Goal: Task Accomplishment & Management: Use online tool/utility

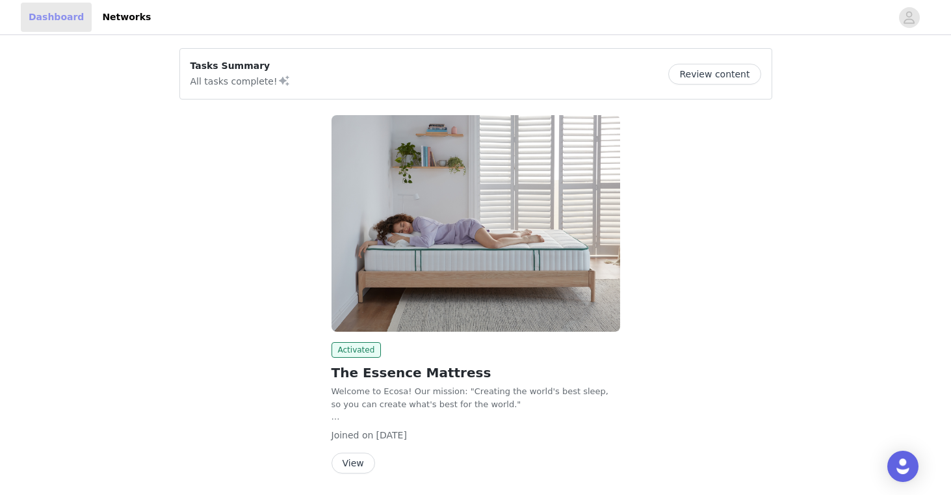
click at [58, 13] on link "Dashboard" at bounding box center [56, 17] width 71 height 29
click at [58, 14] on link "Dashboard" at bounding box center [56, 17] width 71 height 29
click at [348, 464] on button "View" at bounding box center [353, 462] width 44 height 21
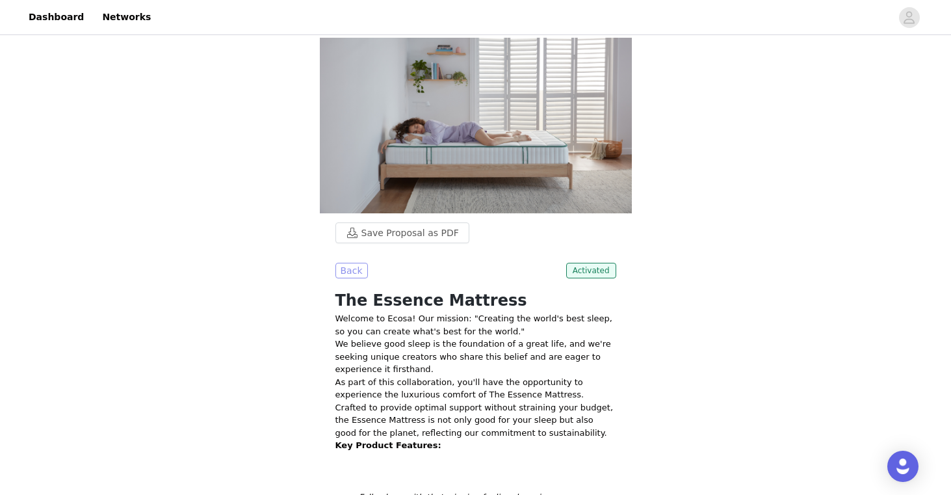
click at [350, 263] on button "Back" at bounding box center [351, 271] width 32 height 16
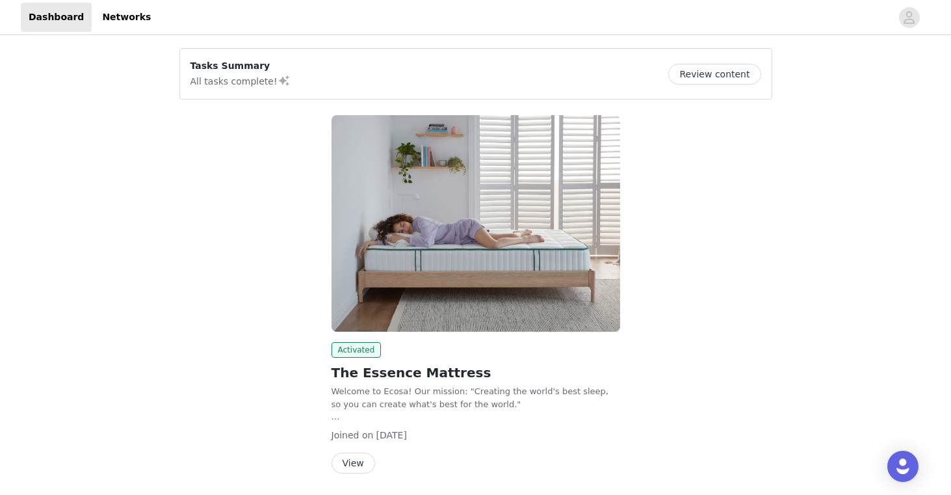
scroll to position [44, 0]
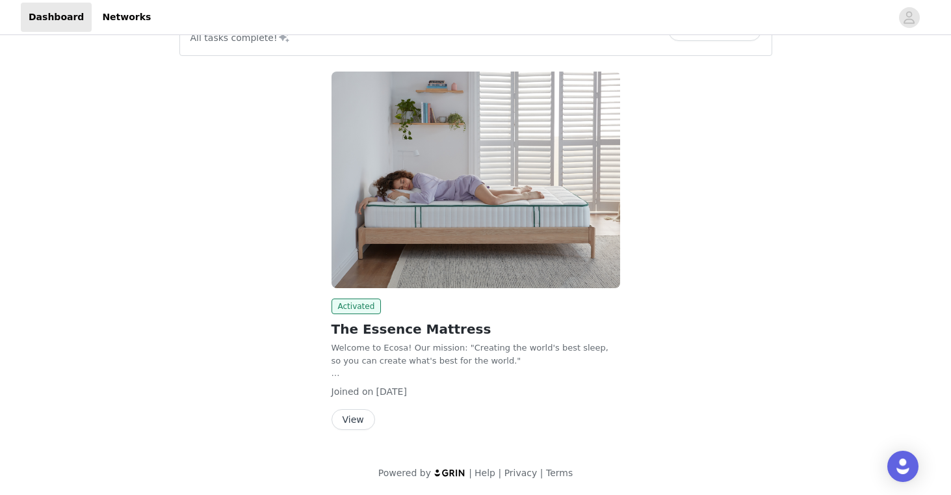
click at [357, 411] on button "View" at bounding box center [353, 419] width 44 height 21
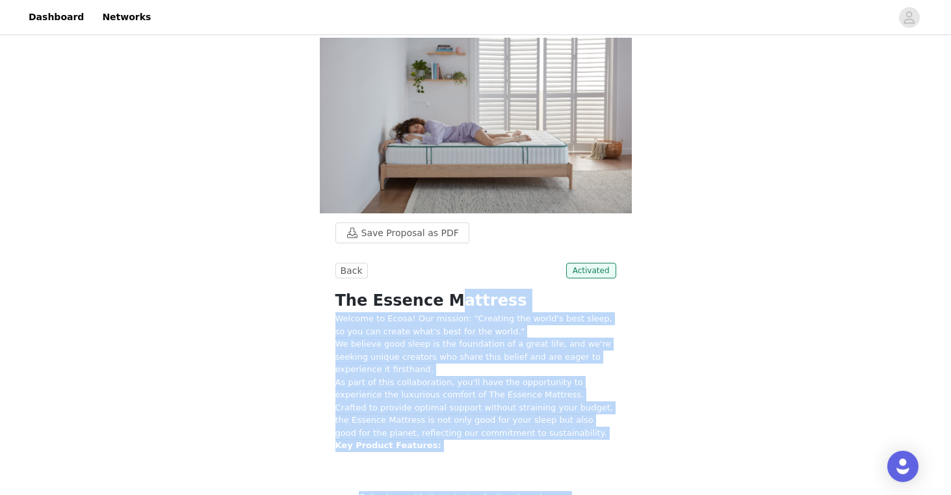
drag, startPoint x: 331, startPoint y: 125, endPoint x: 420, endPoint y: 479, distance: 364.6
copy div "Lor Ipsumdo Sitametc Adipisc el Seddo! Eiu tempori: "Utlabore etd magna'a enim …"
